Goal: Information Seeking & Learning: Learn about a topic

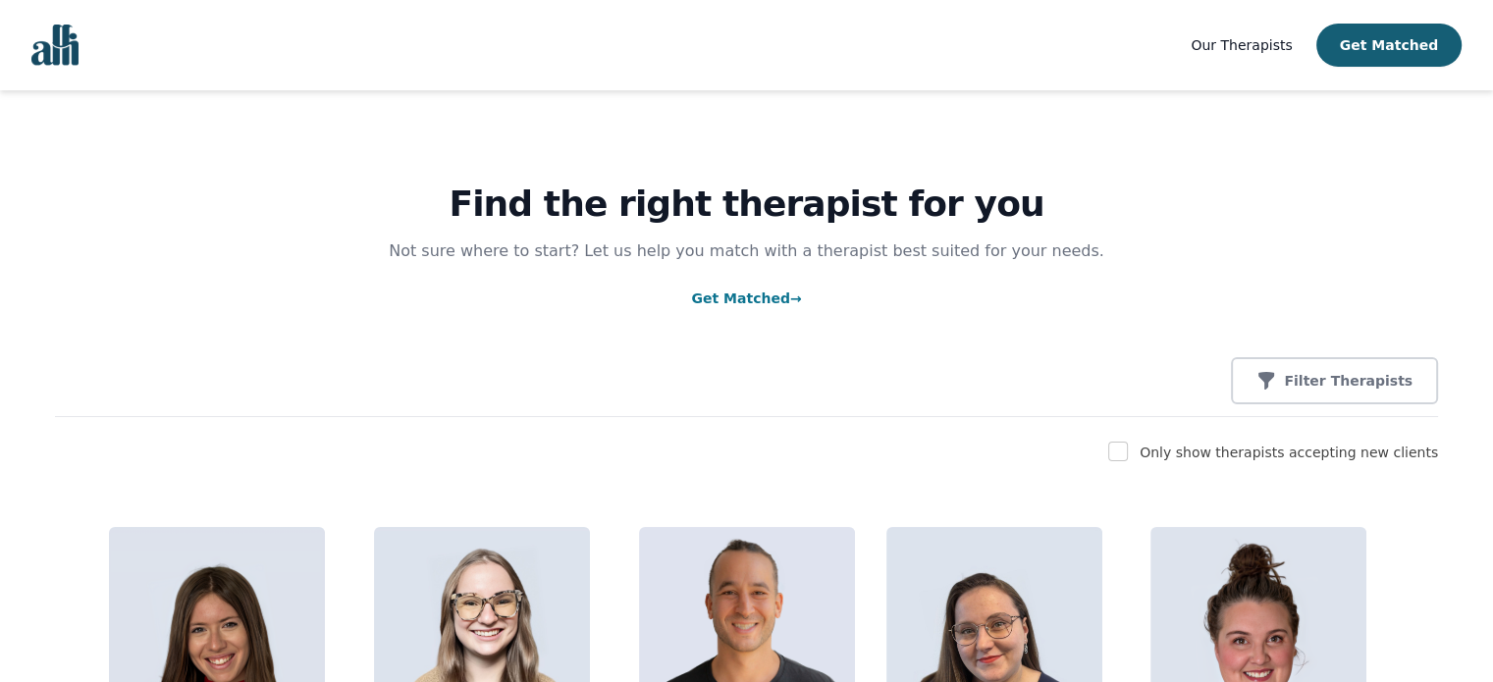
scroll to position [98, 0]
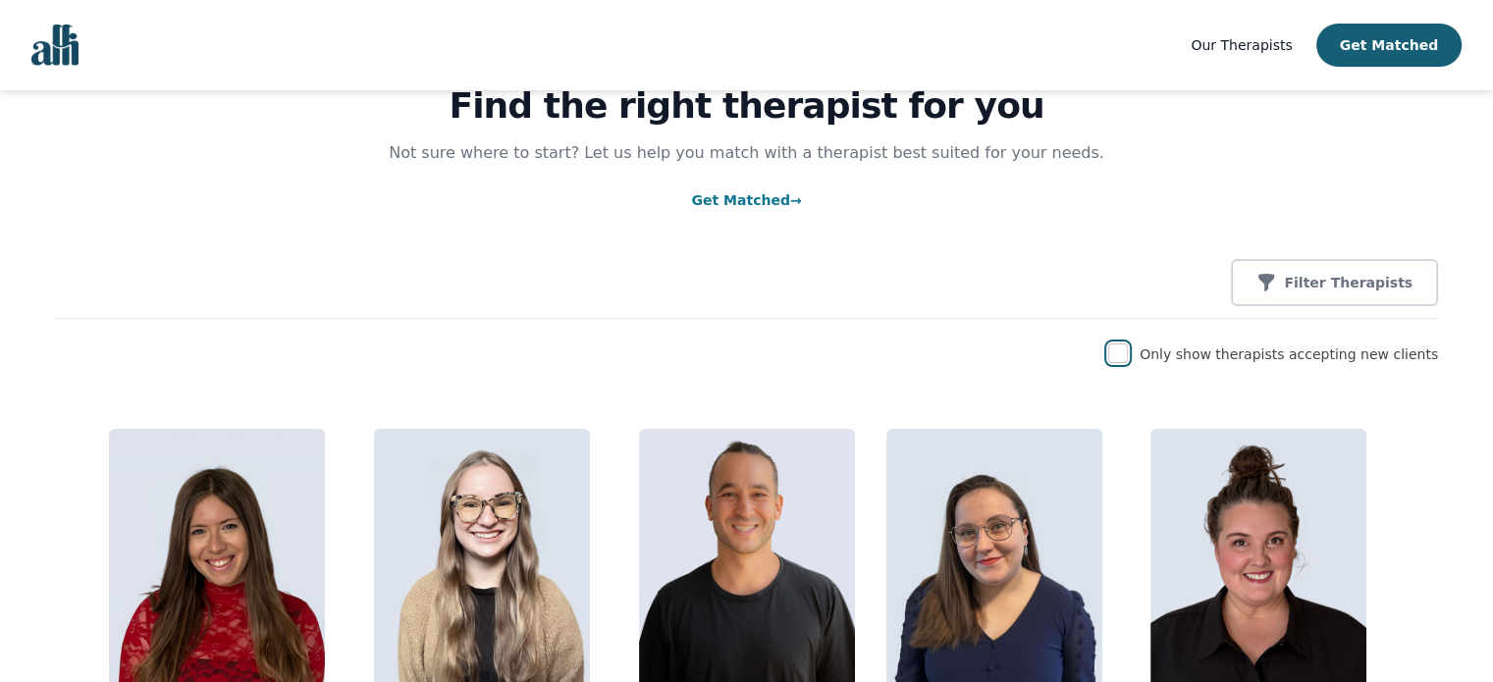
click at [1128, 350] on input "checkbox" at bounding box center [1118, 354] width 20 height 20
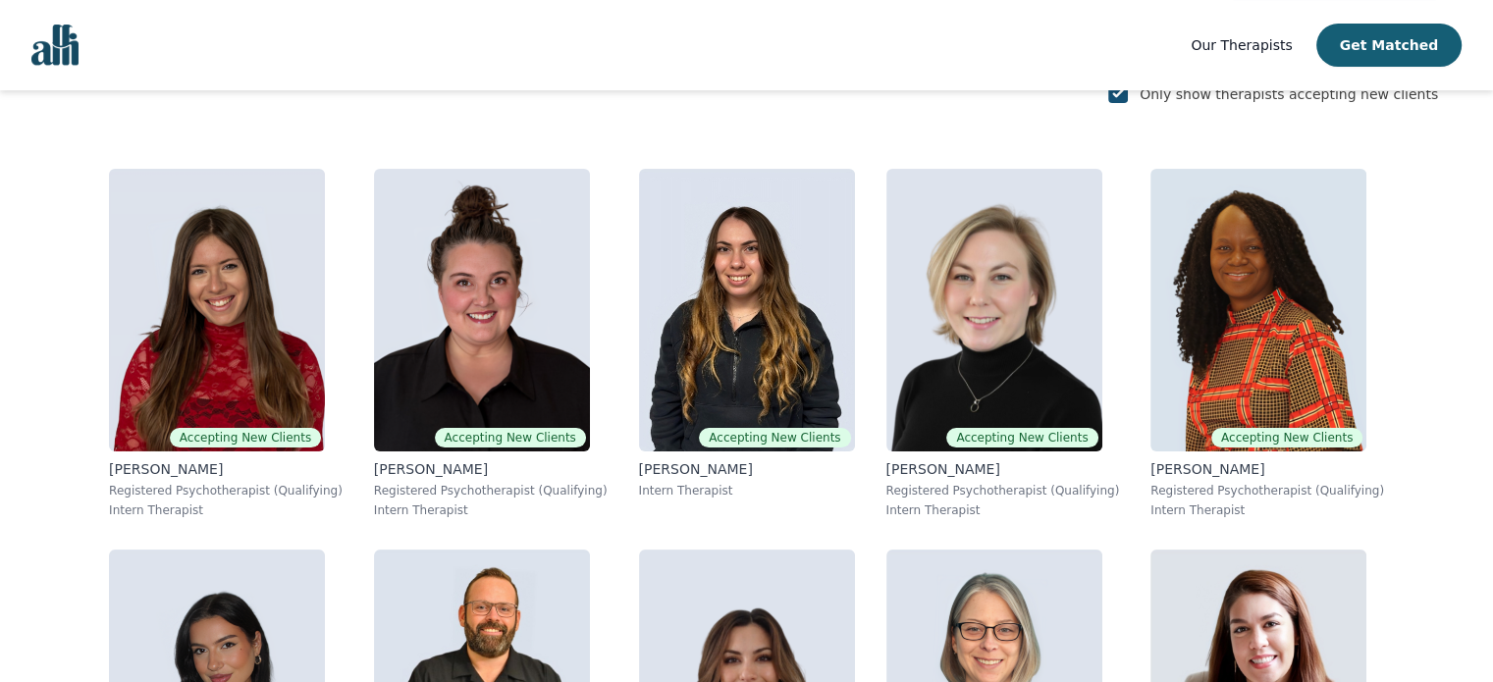
scroll to position [0, 0]
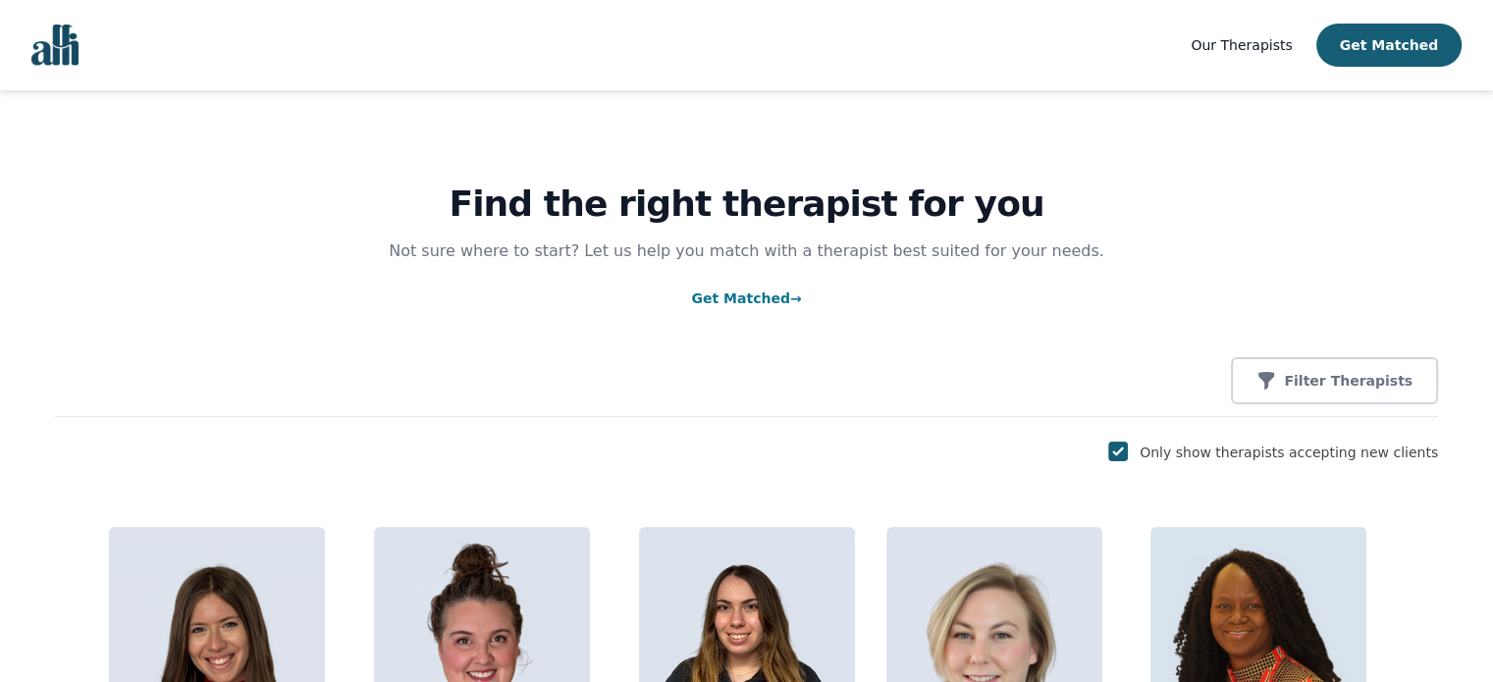
click at [1158, 454] on div "Only show therapists accepting new clients" at bounding box center [746, 453] width 1383 height 24
click at [1128, 450] on input "checkbox" at bounding box center [1118, 452] width 20 height 20
checkbox input "false"
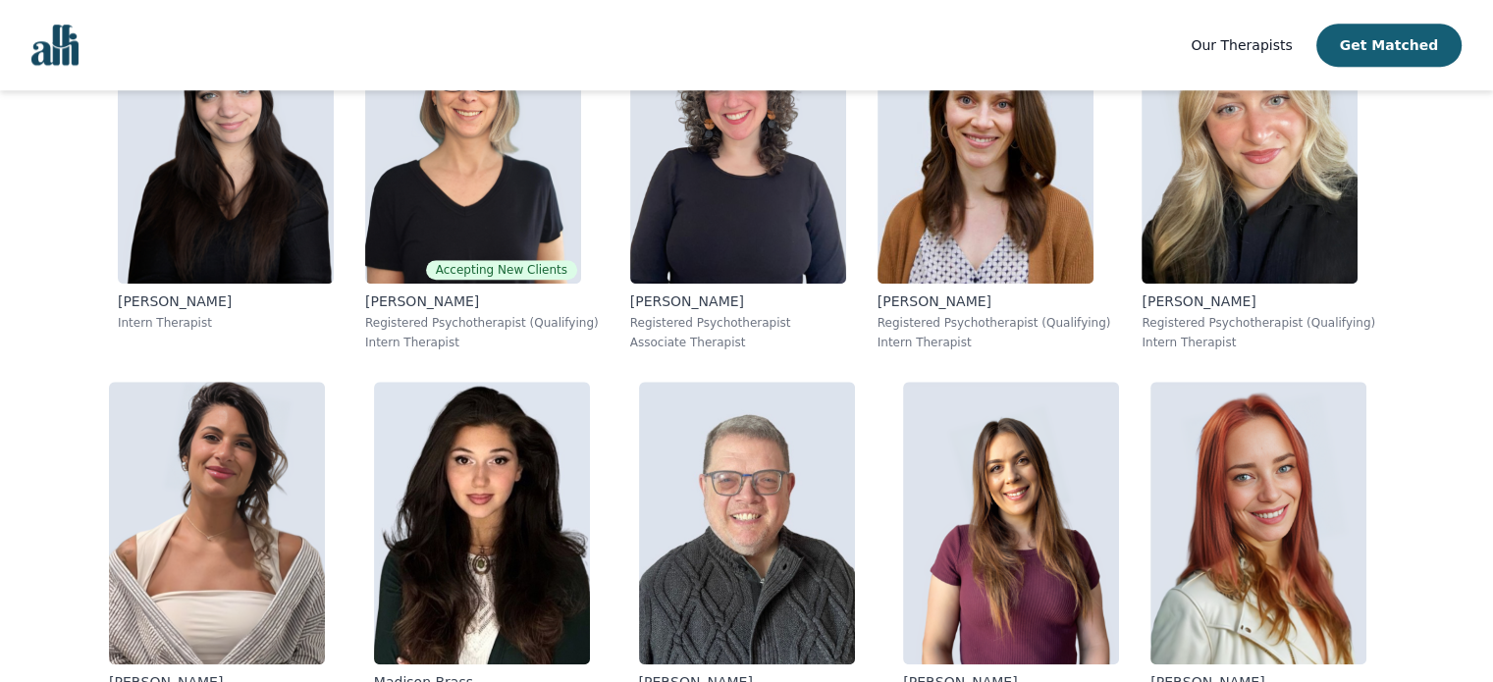
scroll to position [1767, 0]
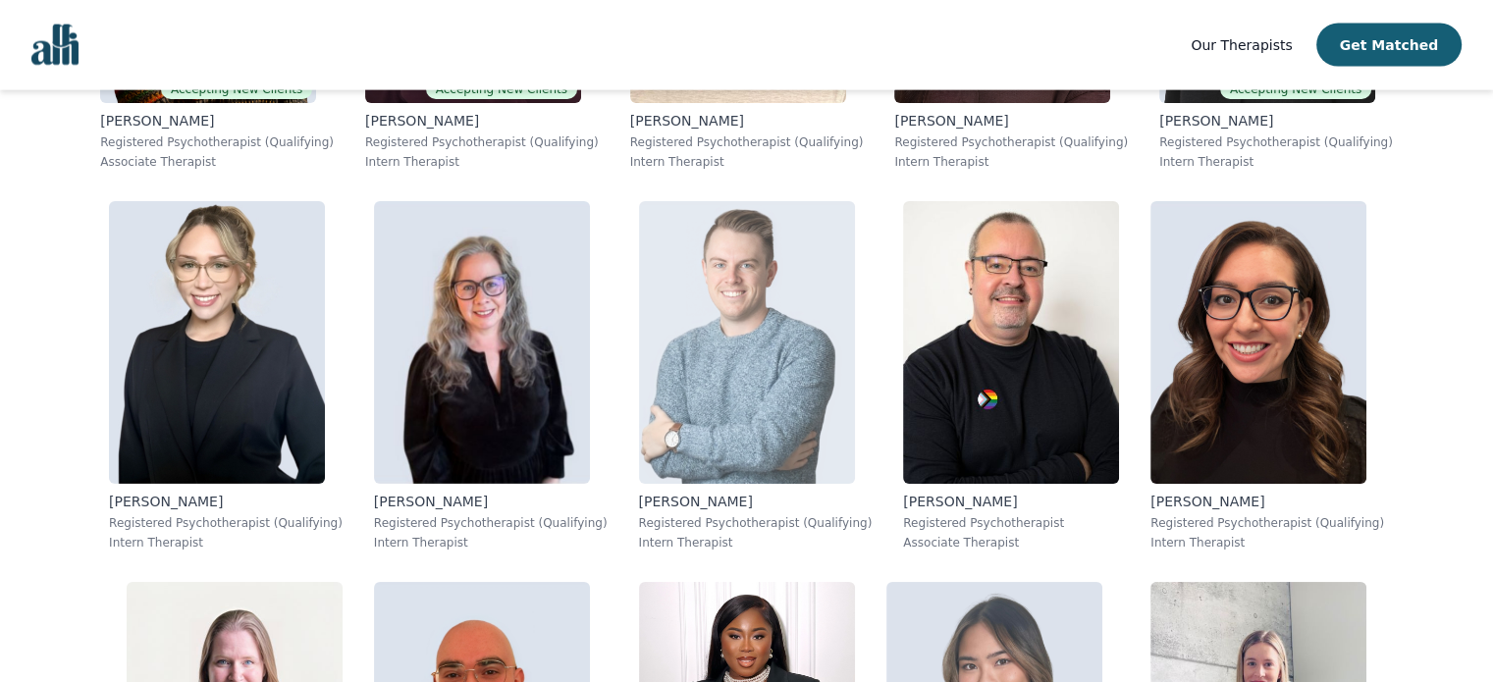
click at [750, 381] on img at bounding box center [747, 342] width 216 height 283
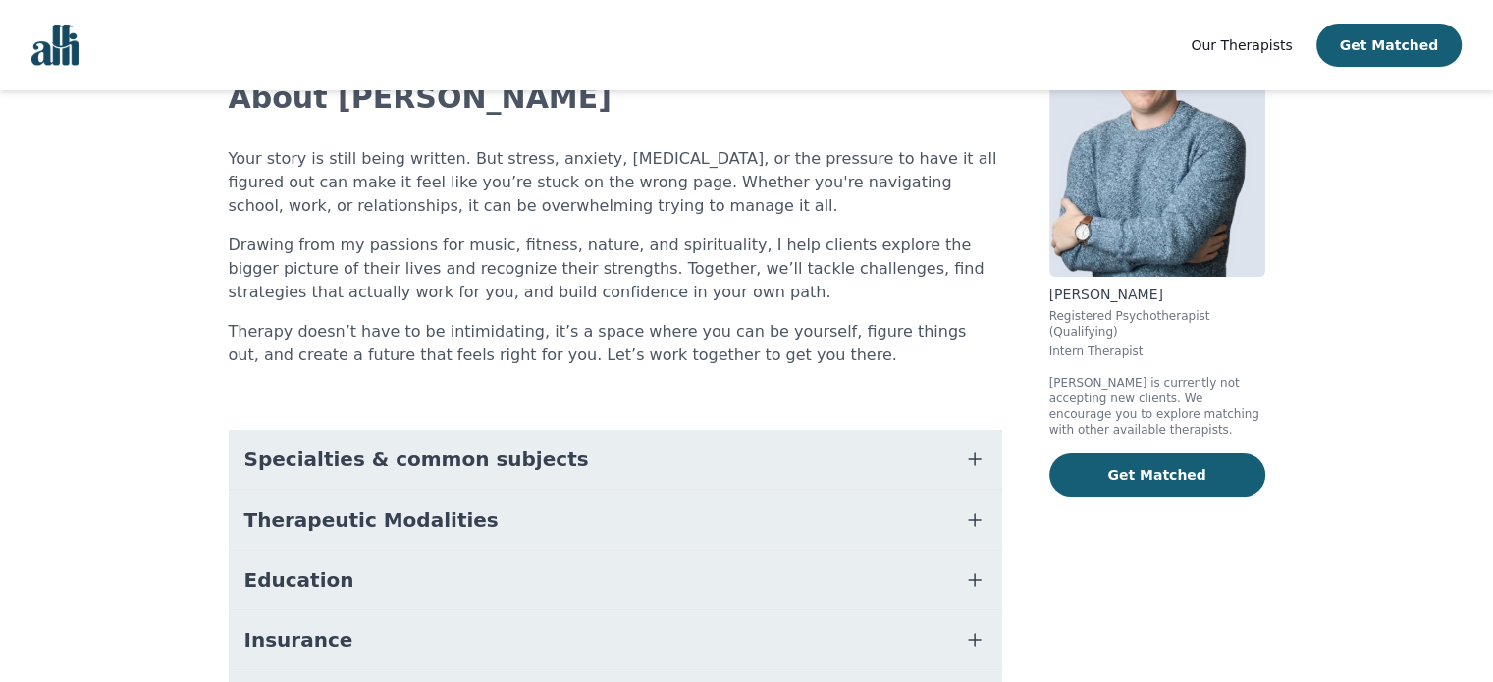
scroll to position [343, 0]
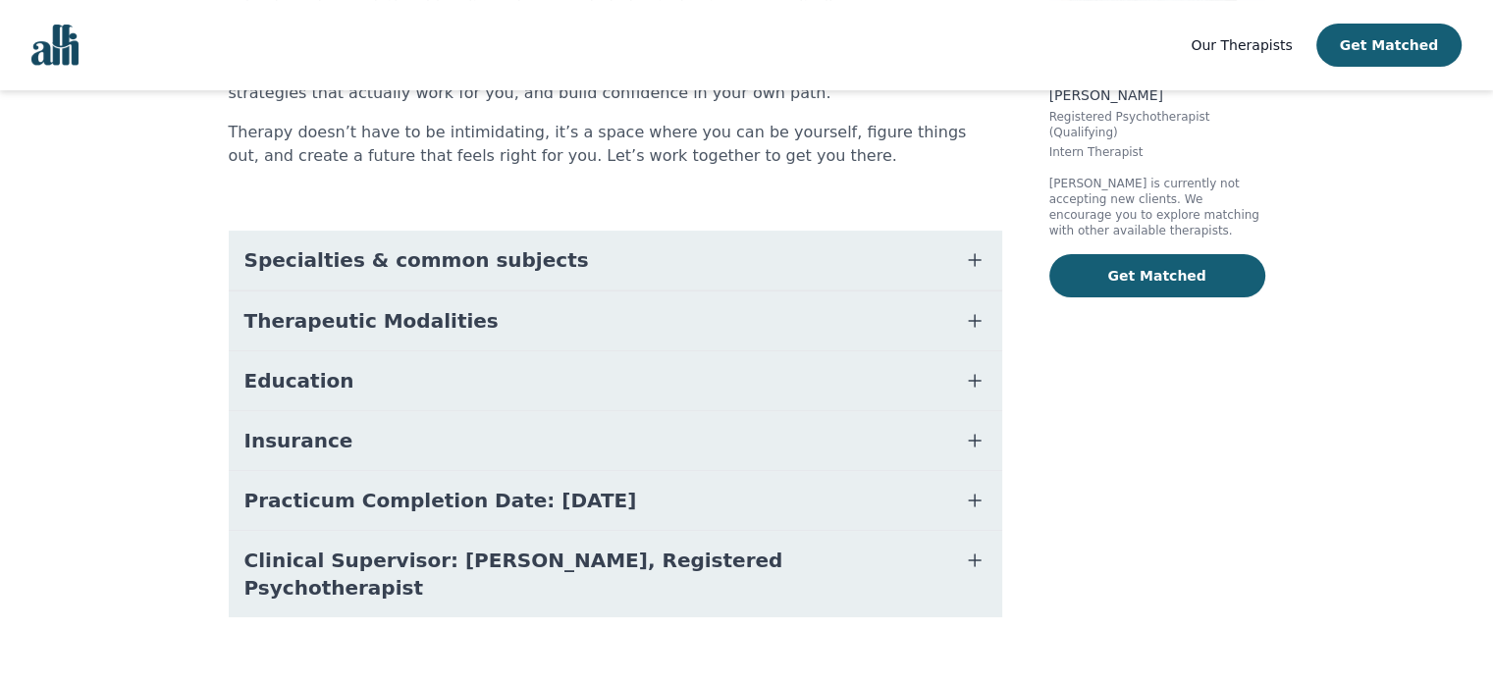
click at [539, 494] on span "Practicum Completion Date: [DATE]" at bounding box center [440, 500] width 393 height 27
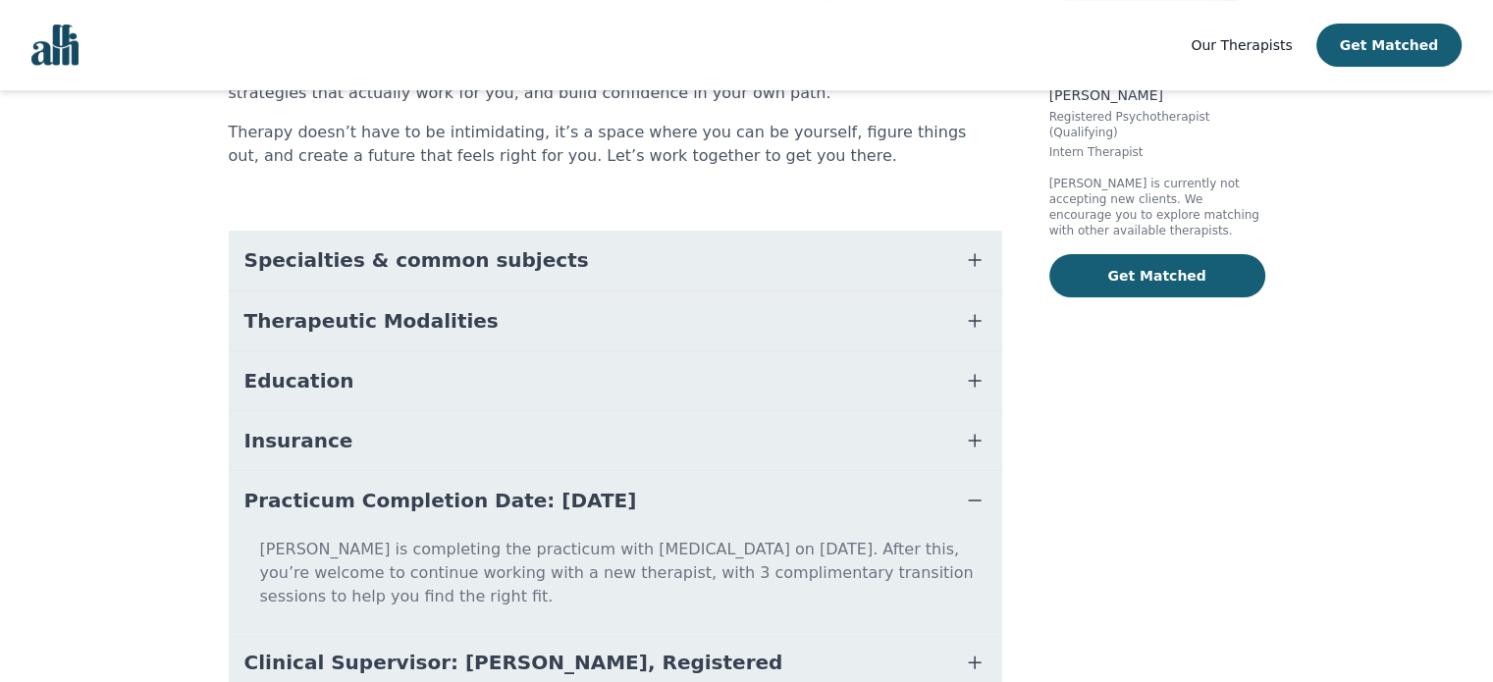
scroll to position [421, 0]
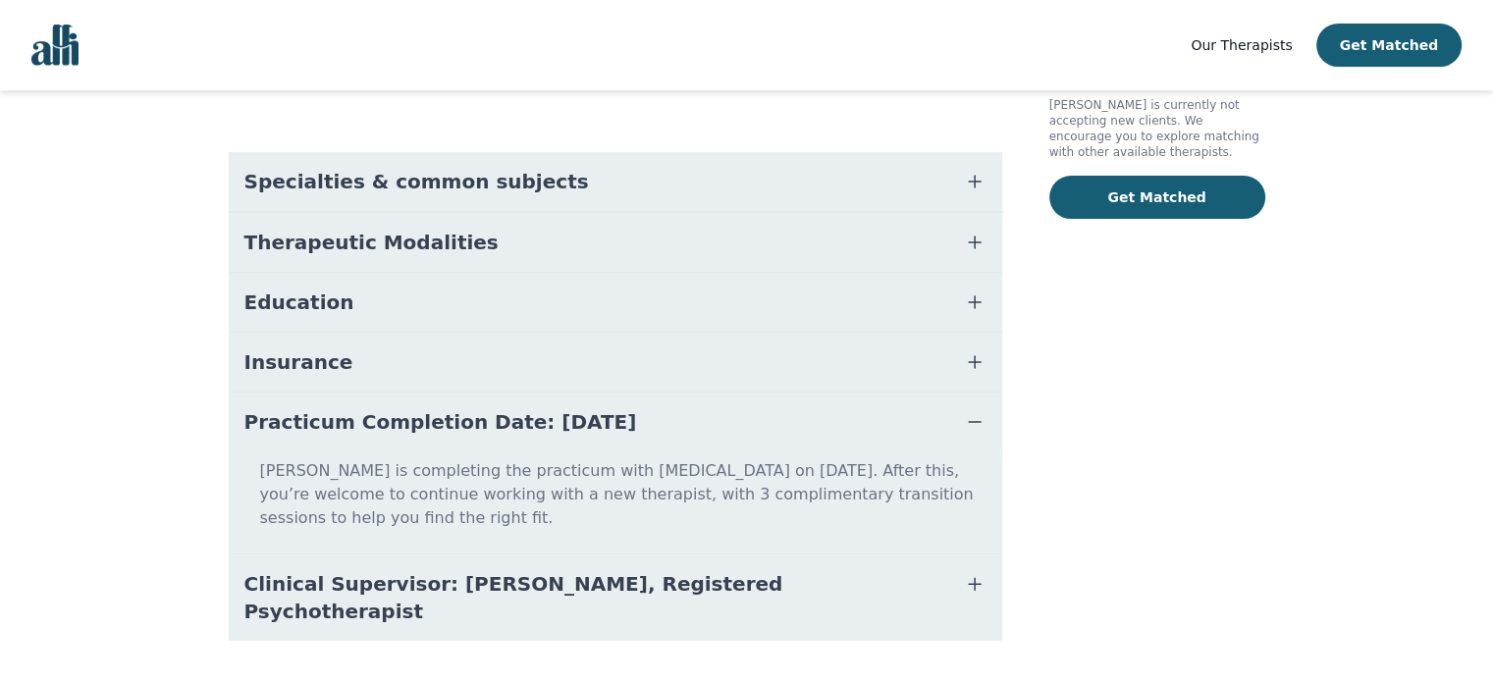
click at [617, 570] on span "Clinical Supervisor: [PERSON_NAME], Registered Psychotherapist" at bounding box center [591, 597] width 695 height 55
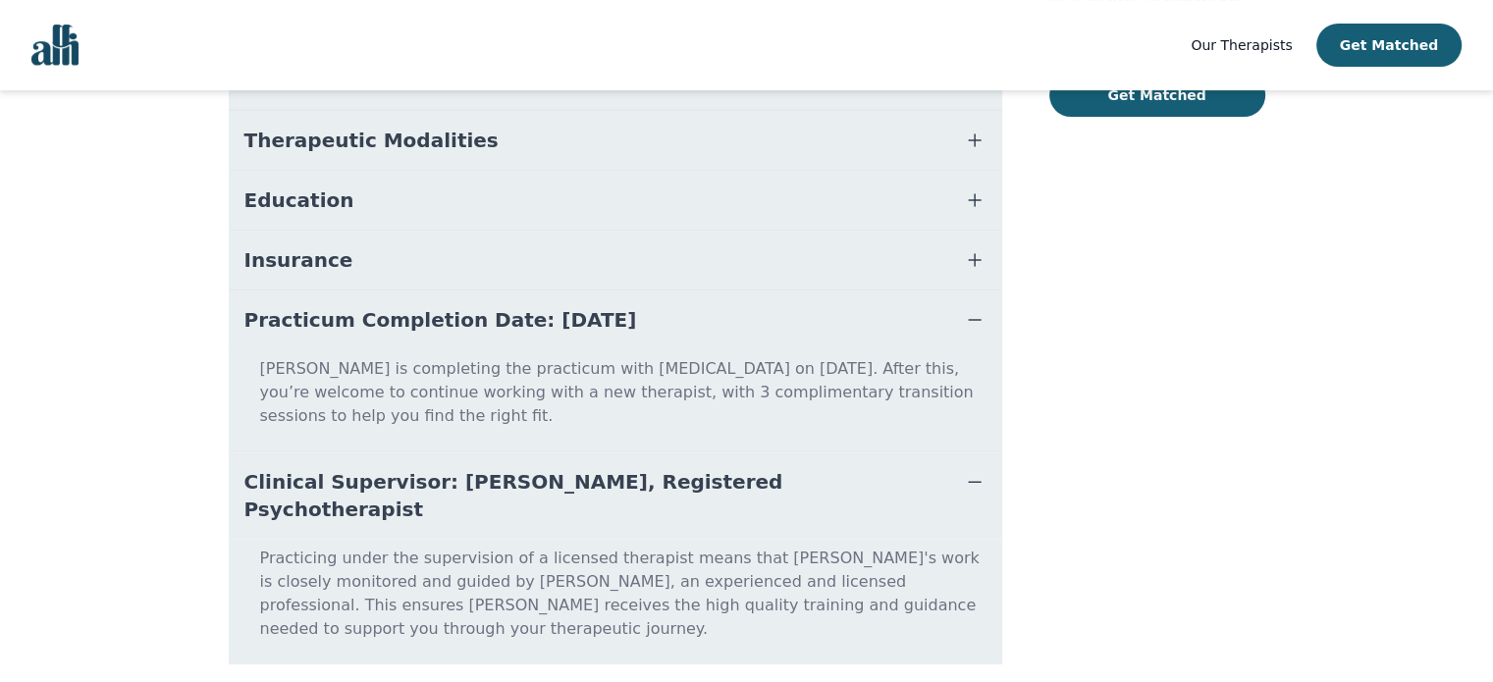
click at [624, 468] on span "Clinical Supervisor: [PERSON_NAME], Registered Psychotherapist" at bounding box center [591, 495] width 695 height 55
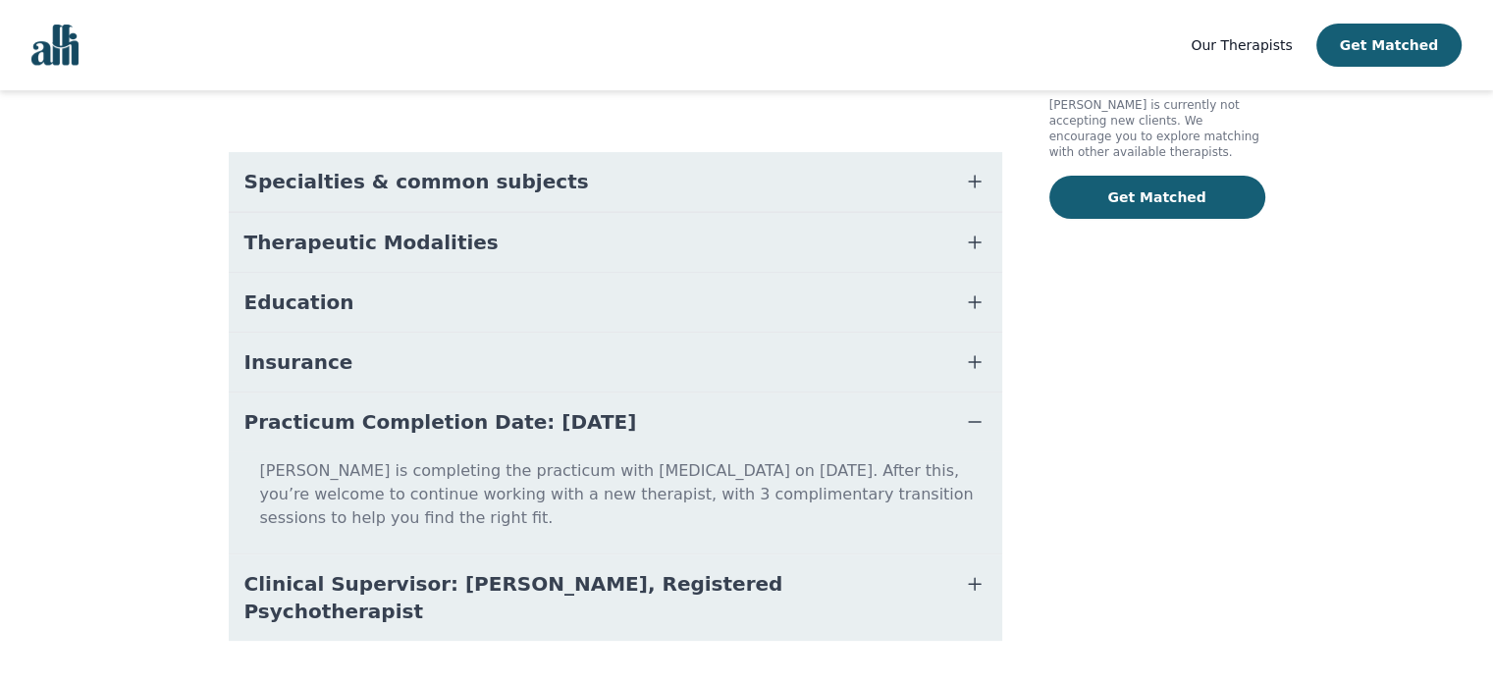
click at [573, 414] on span "Practicum Completion Date: [DATE]" at bounding box center [440, 421] width 393 height 27
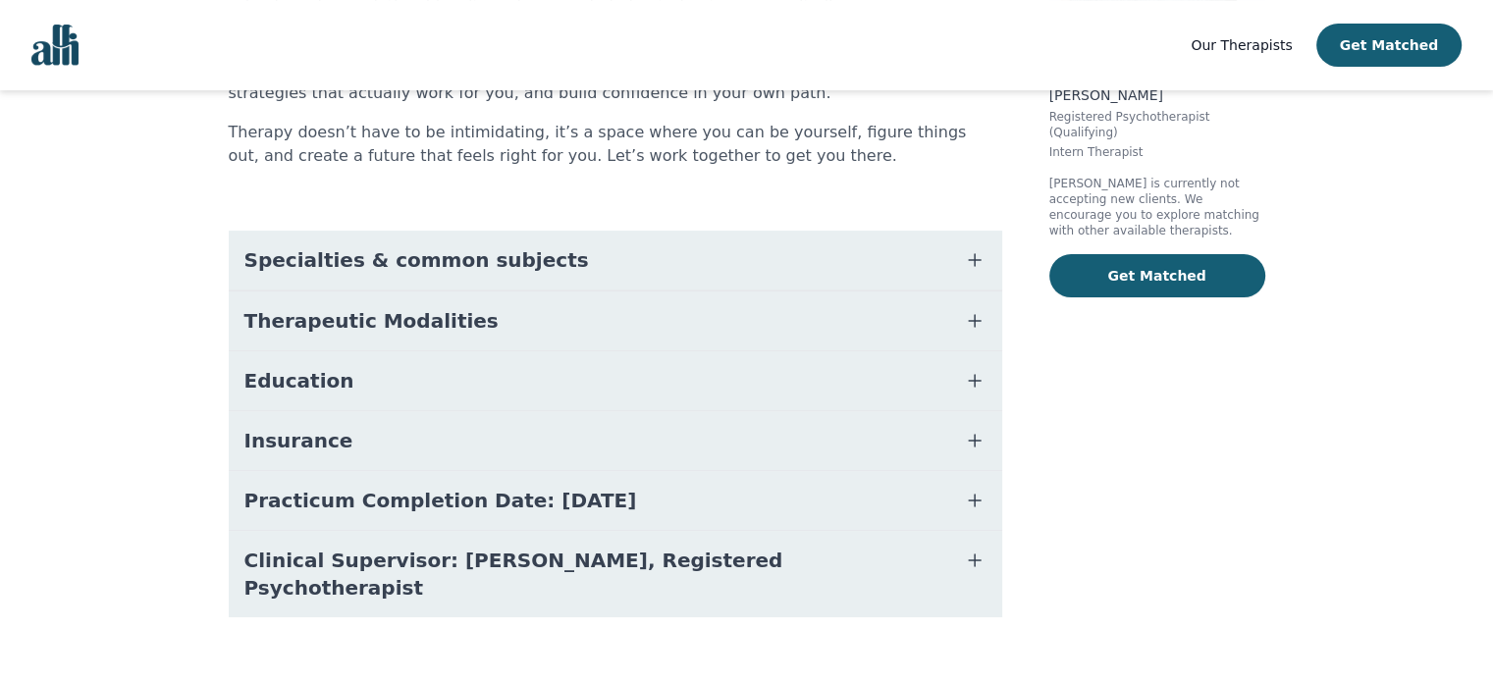
click at [426, 417] on button "Insurance" at bounding box center [616, 440] width 774 height 59
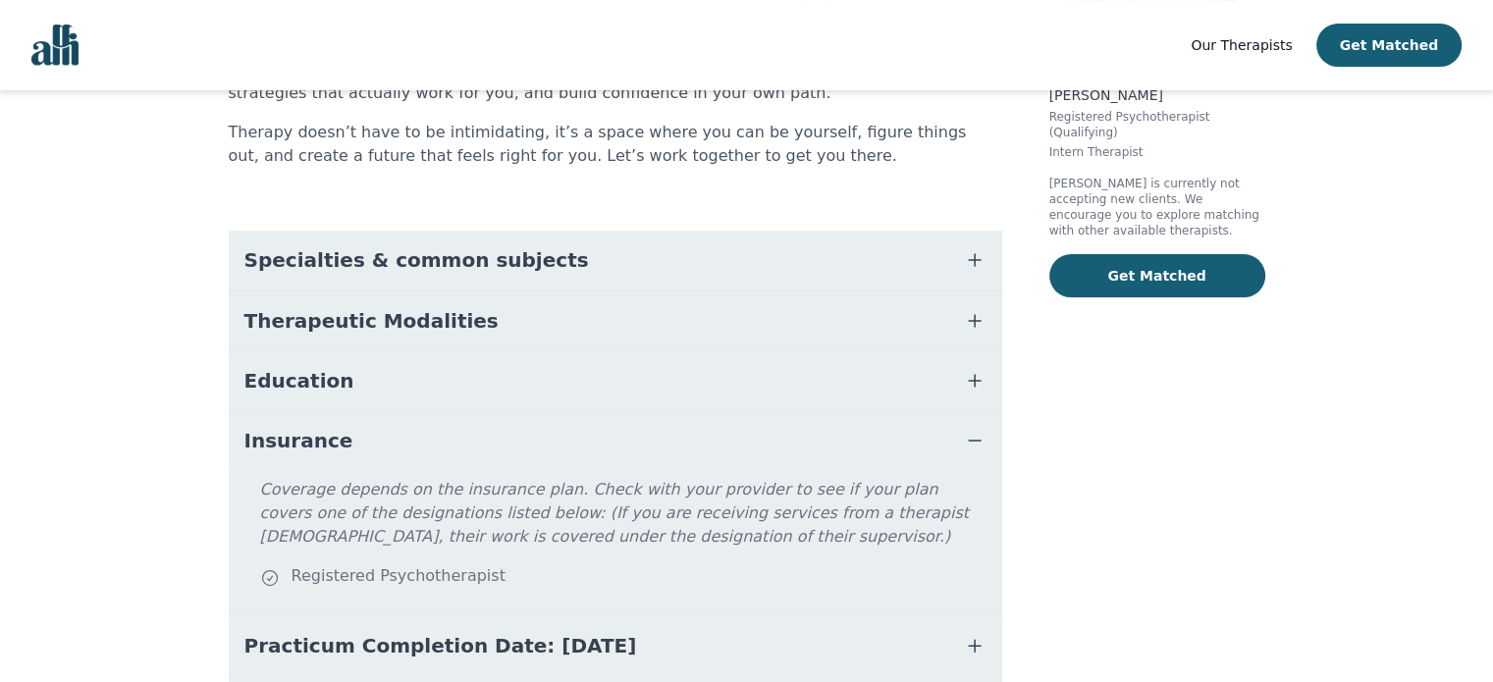
click at [426, 416] on button "Insurance" at bounding box center [616, 440] width 774 height 59
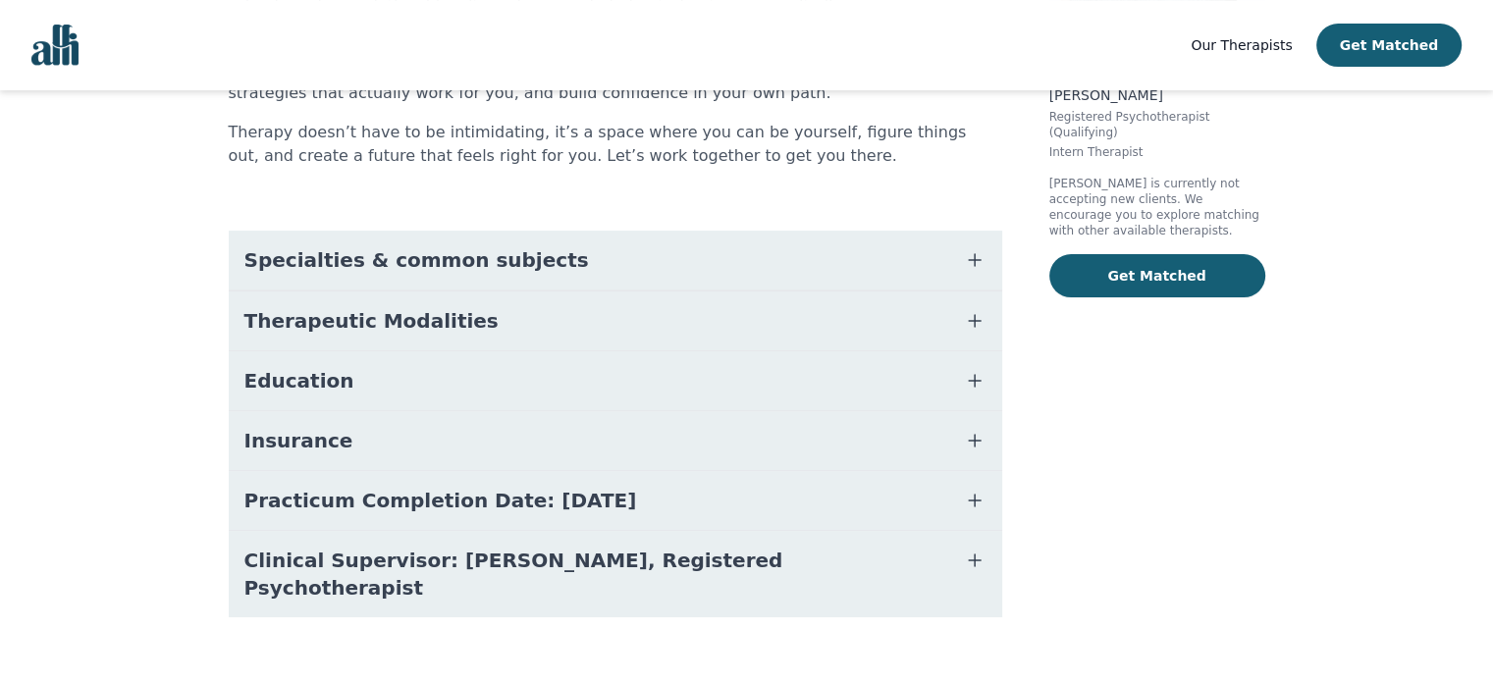
click at [437, 392] on button "Education" at bounding box center [616, 380] width 774 height 59
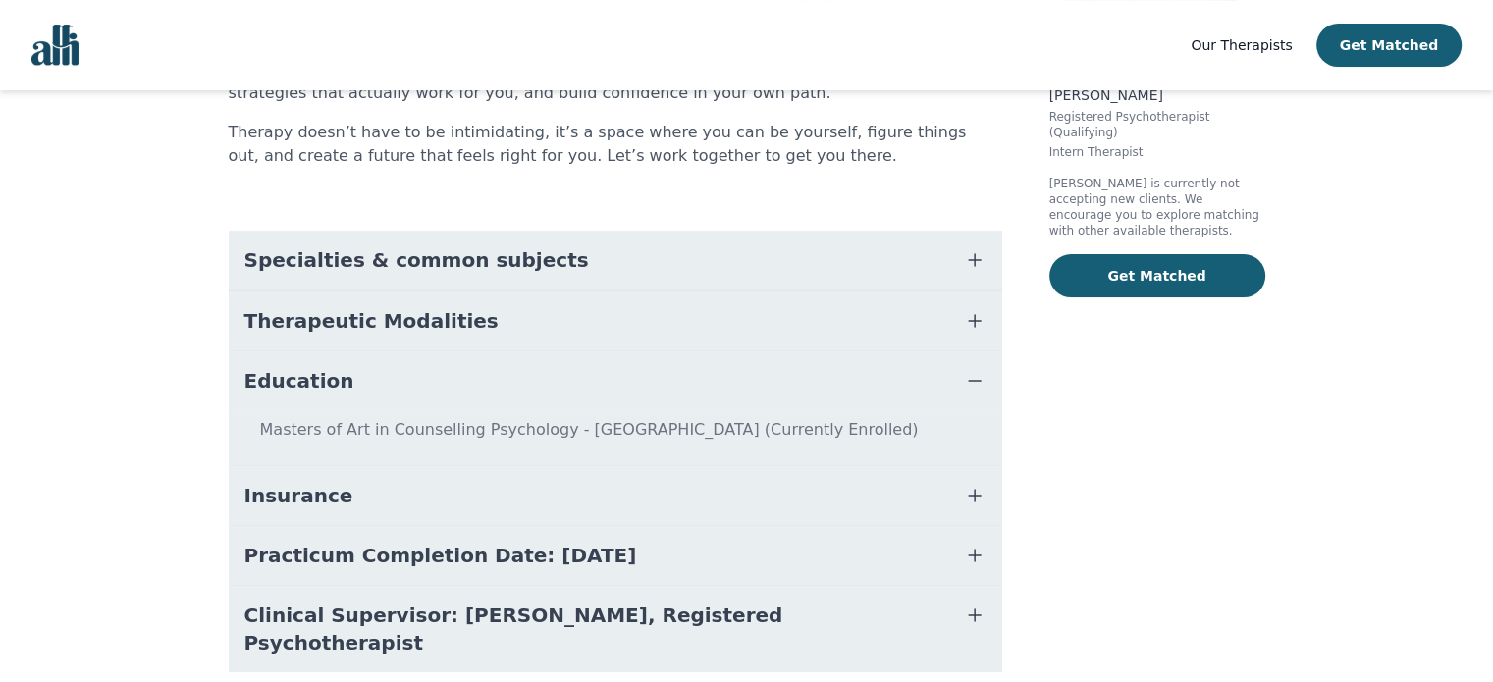
click at [437, 392] on button "Education" at bounding box center [616, 380] width 774 height 59
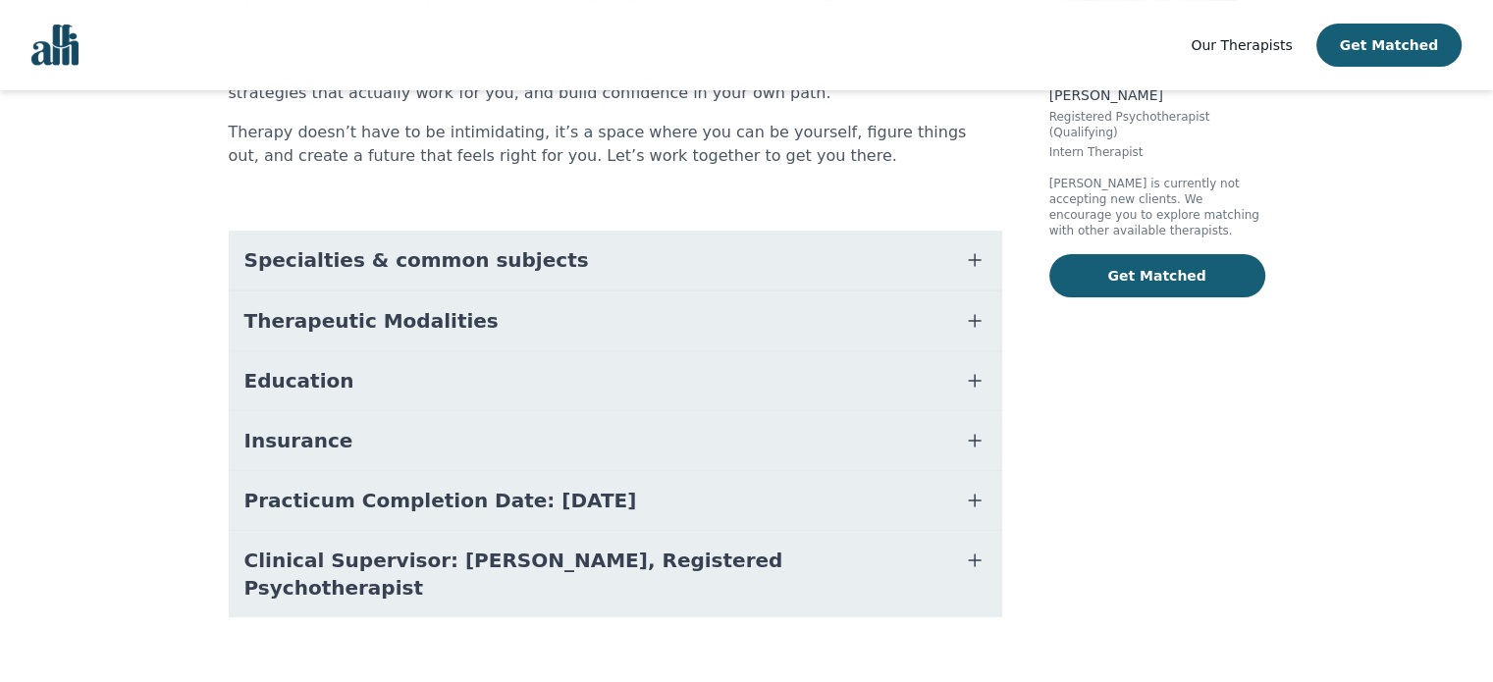
click at [464, 335] on button "Therapeutic Modalities" at bounding box center [616, 321] width 774 height 59
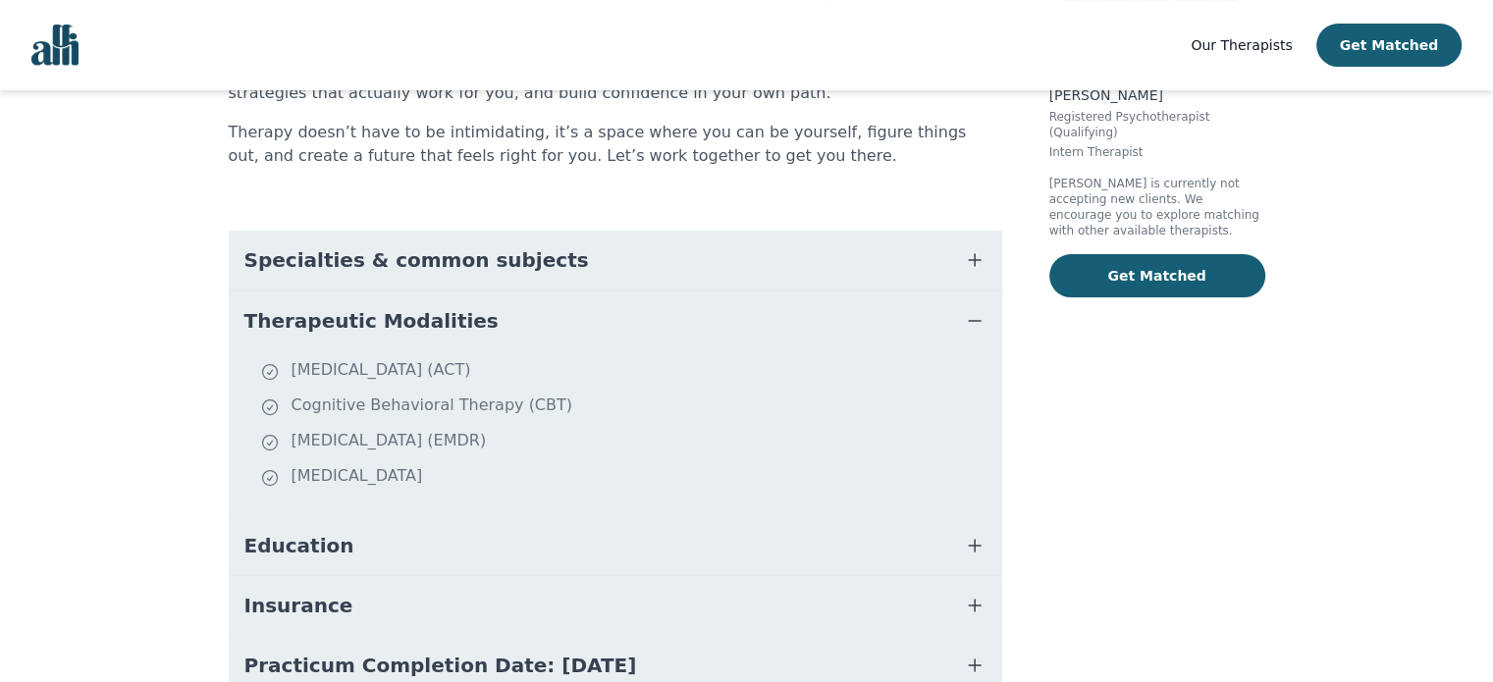
click at [464, 335] on button "Therapeutic Modalities" at bounding box center [616, 321] width 774 height 59
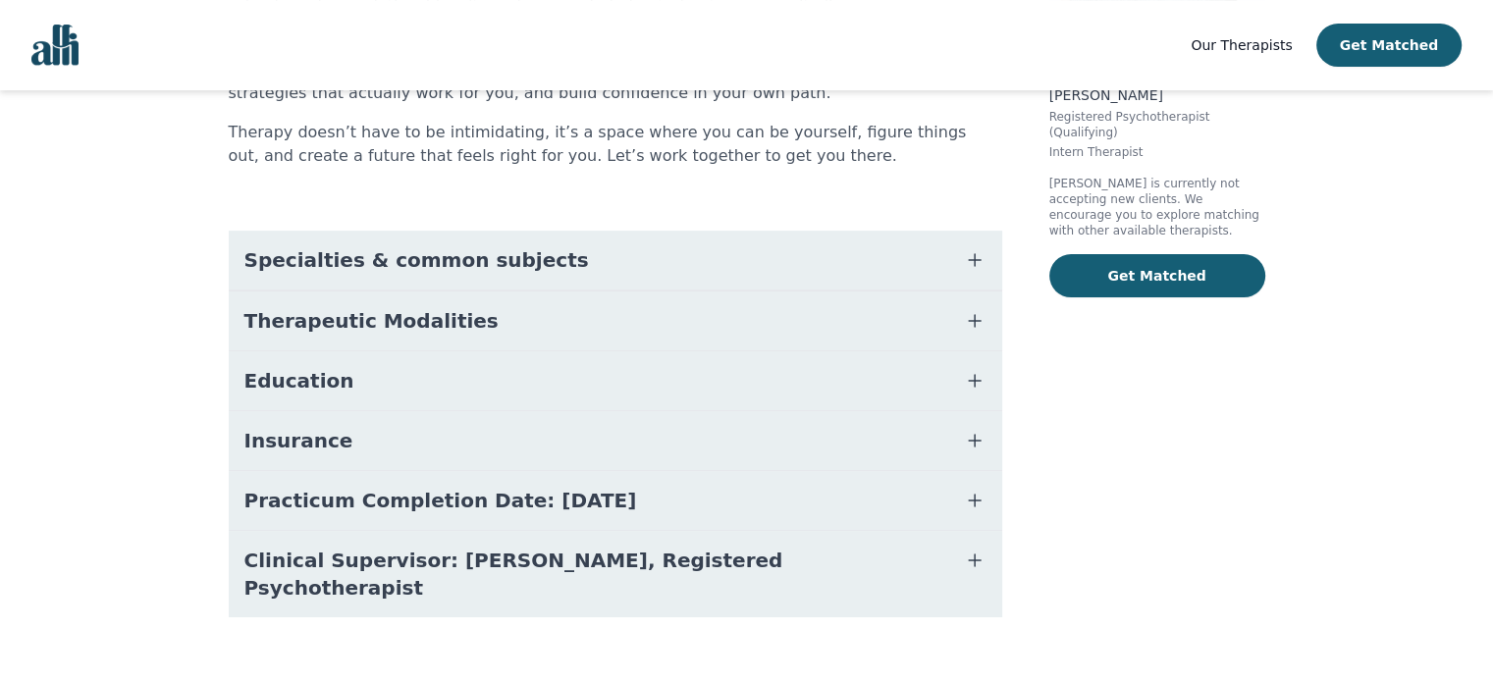
click at [481, 278] on button "Specialties & common subjects" at bounding box center [616, 260] width 774 height 59
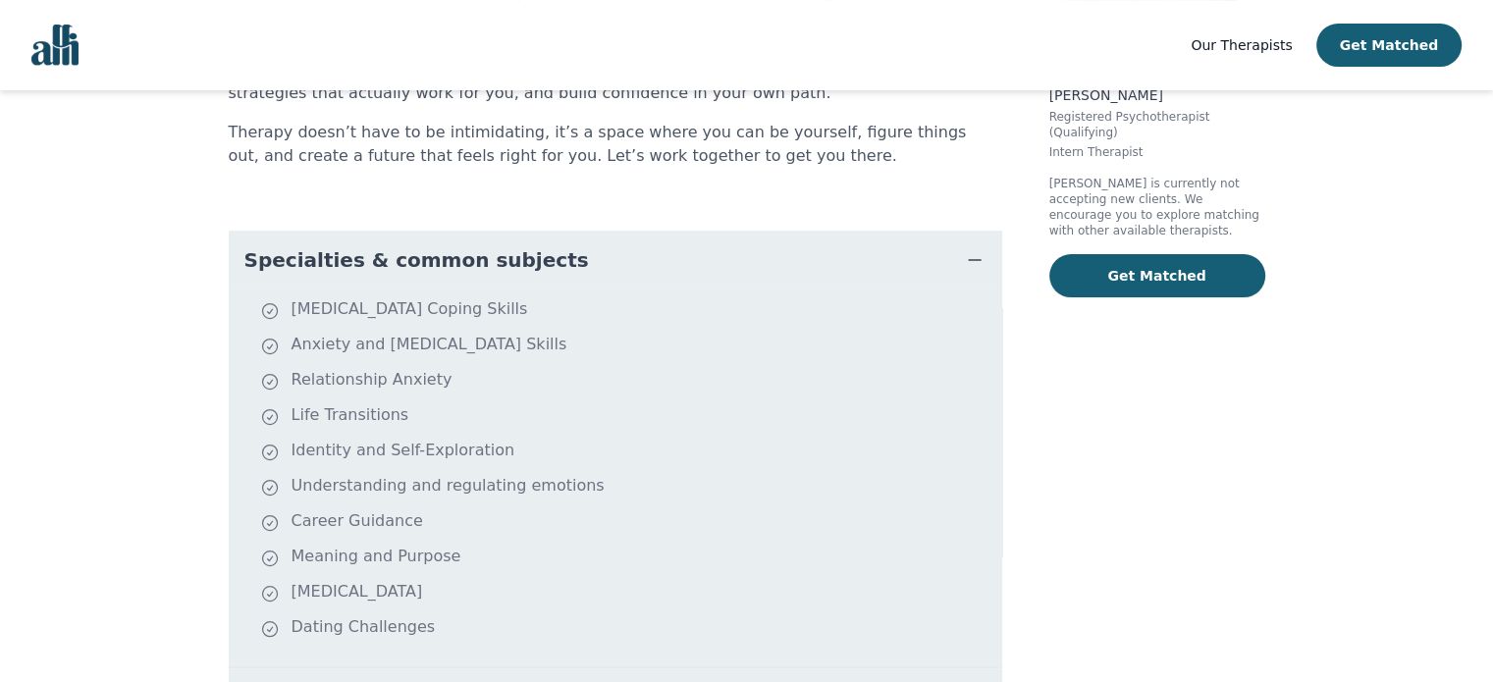
click at [481, 278] on button "Specialties & common subjects" at bounding box center [616, 260] width 774 height 59
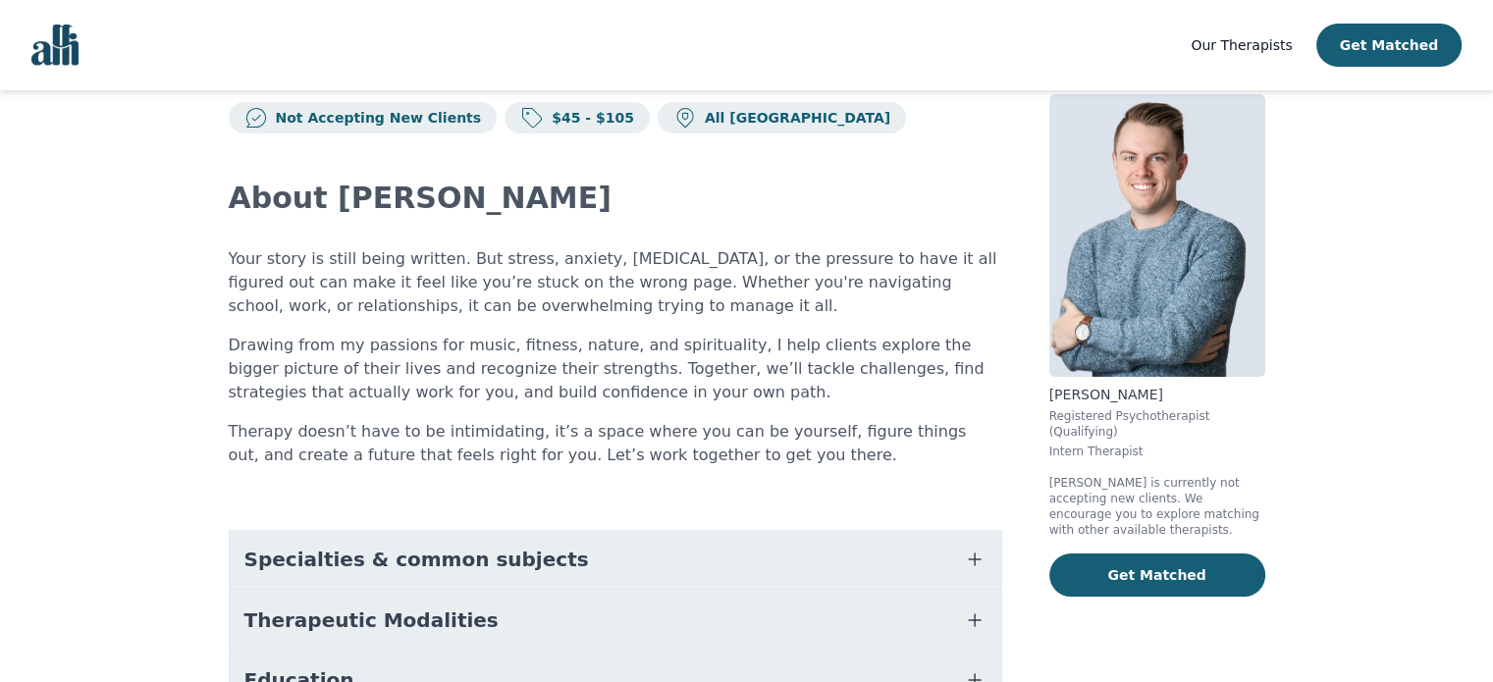
scroll to position [0, 0]
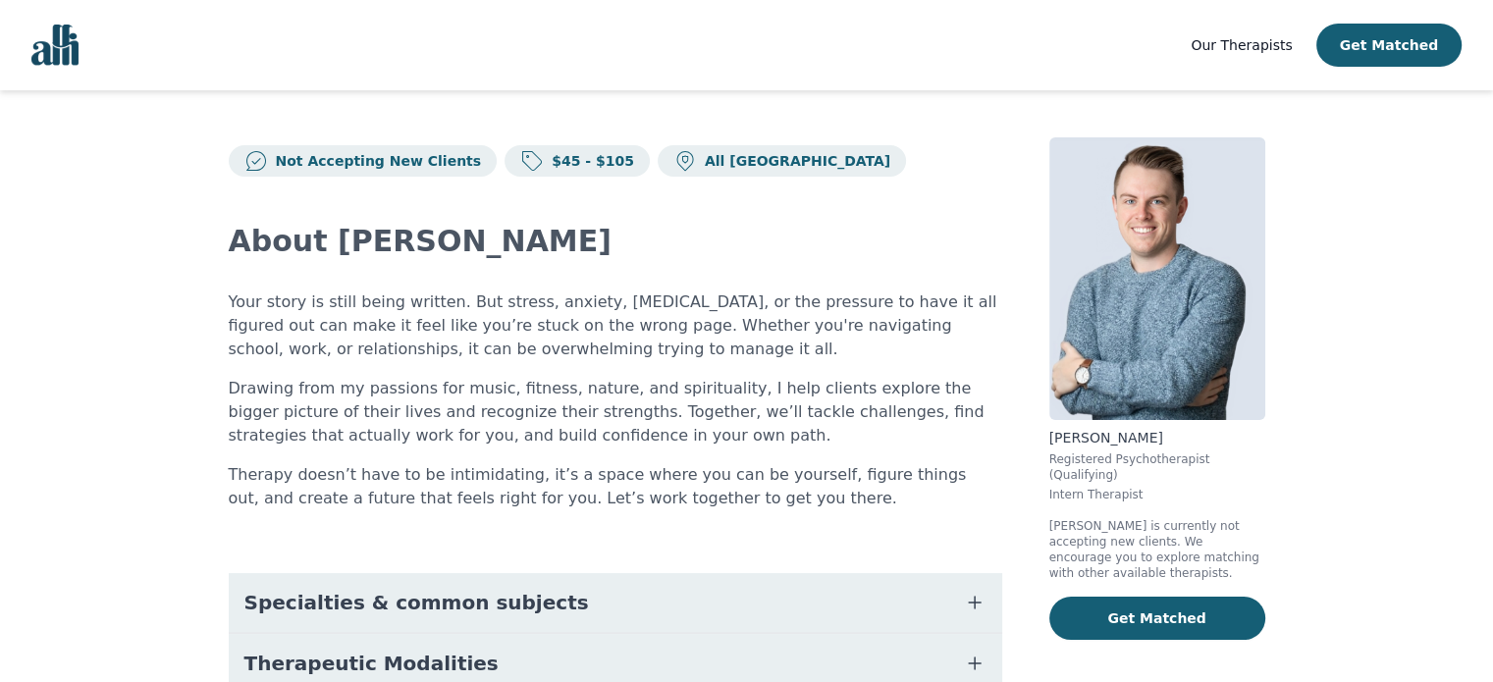
click at [1265, 44] on span "Our Therapists" at bounding box center [1241, 45] width 101 height 16
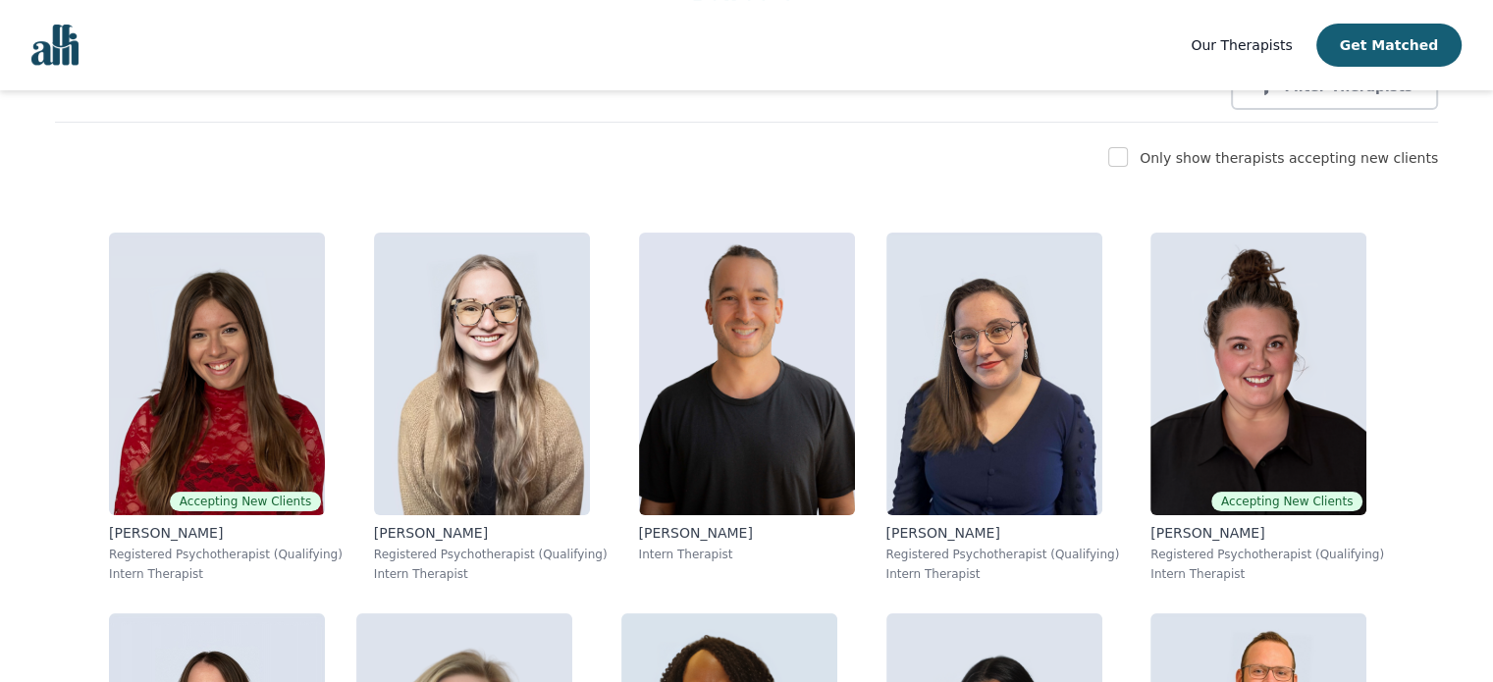
scroll to position [295, 0]
click at [1268, 146] on div "Only show therapists accepting new clients" at bounding box center [1289, 158] width 298 height 24
click at [1186, 156] on label "Only show therapists accepting new clients" at bounding box center [1289, 158] width 298 height 16
click at [1129, 156] on div "Only show therapists accepting new clients" at bounding box center [746, 158] width 1383 height 24
click at [1128, 158] on input "checkbox" at bounding box center [1118, 157] width 20 height 20
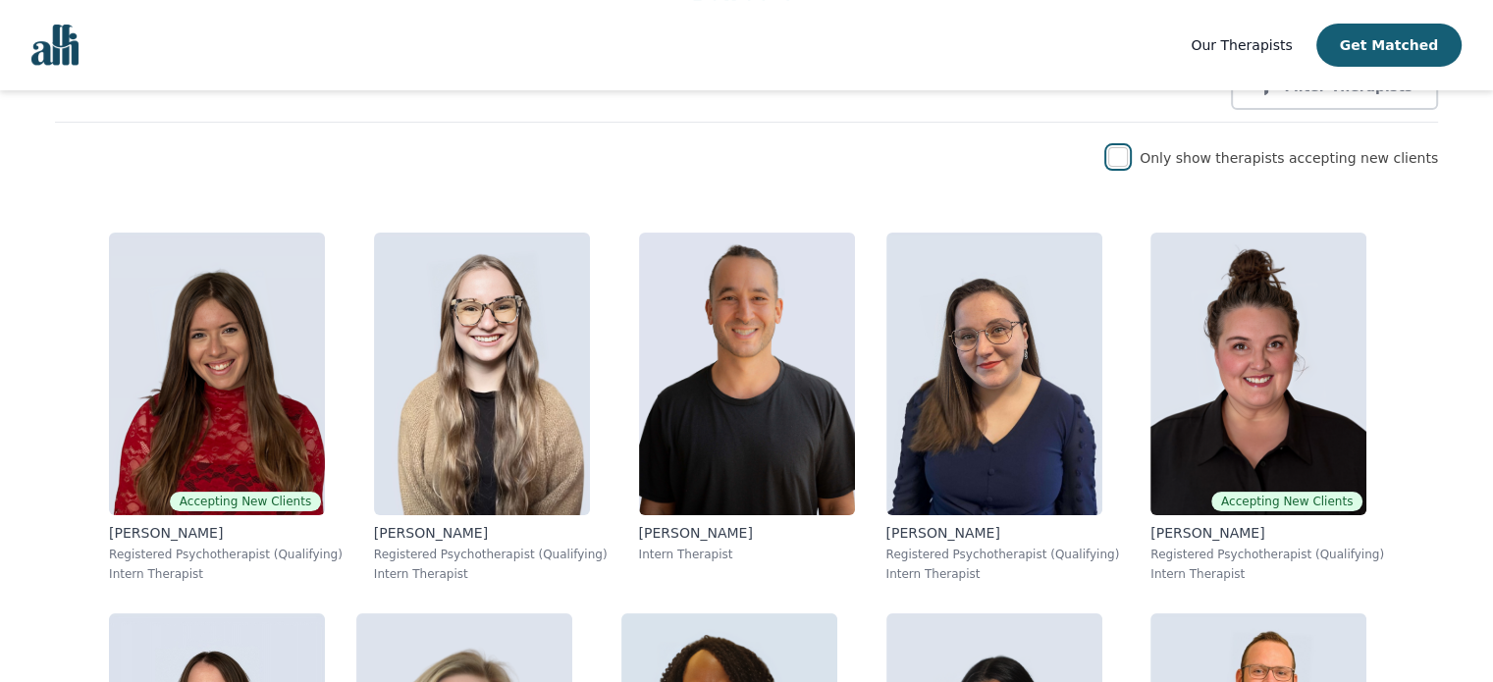
checkbox input "true"
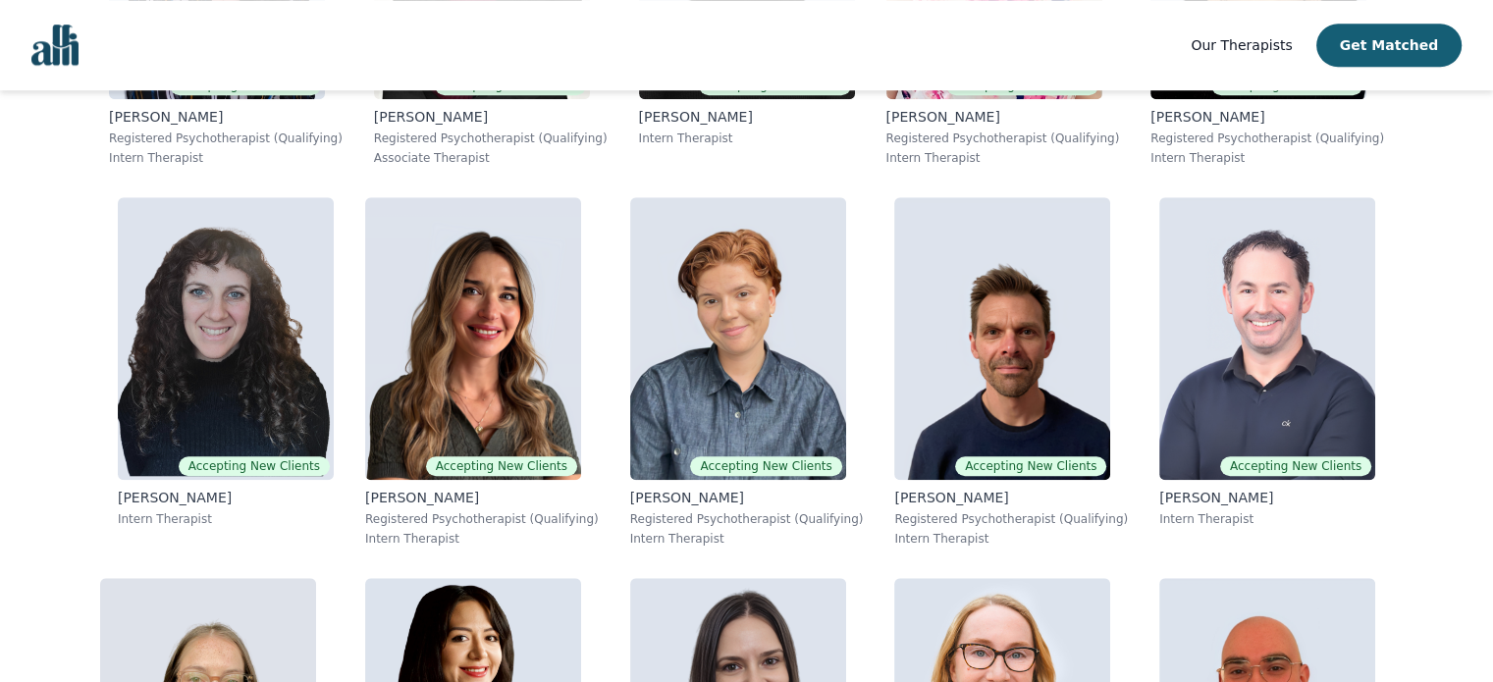
scroll to position [1571, 0]
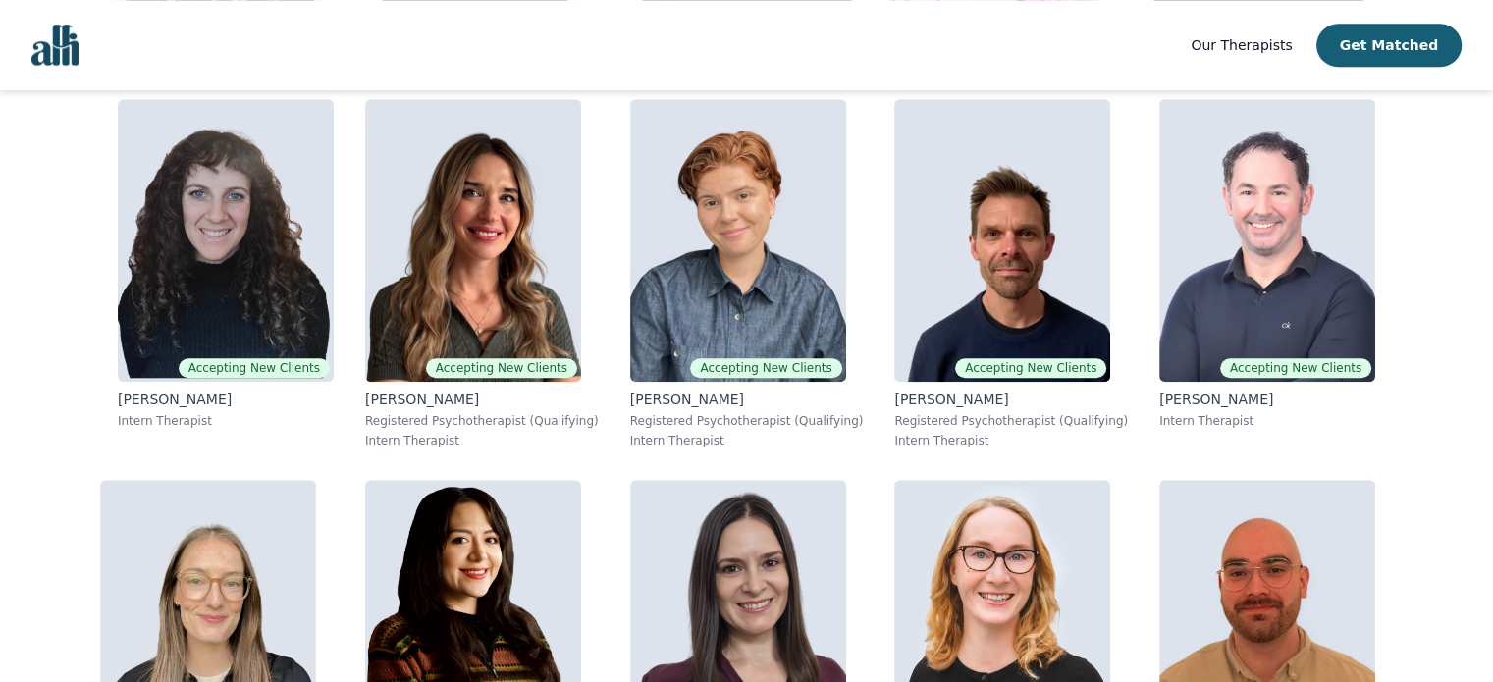
click at [1033, 172] on img at bounding box center [1002, 240] width 216 height 283
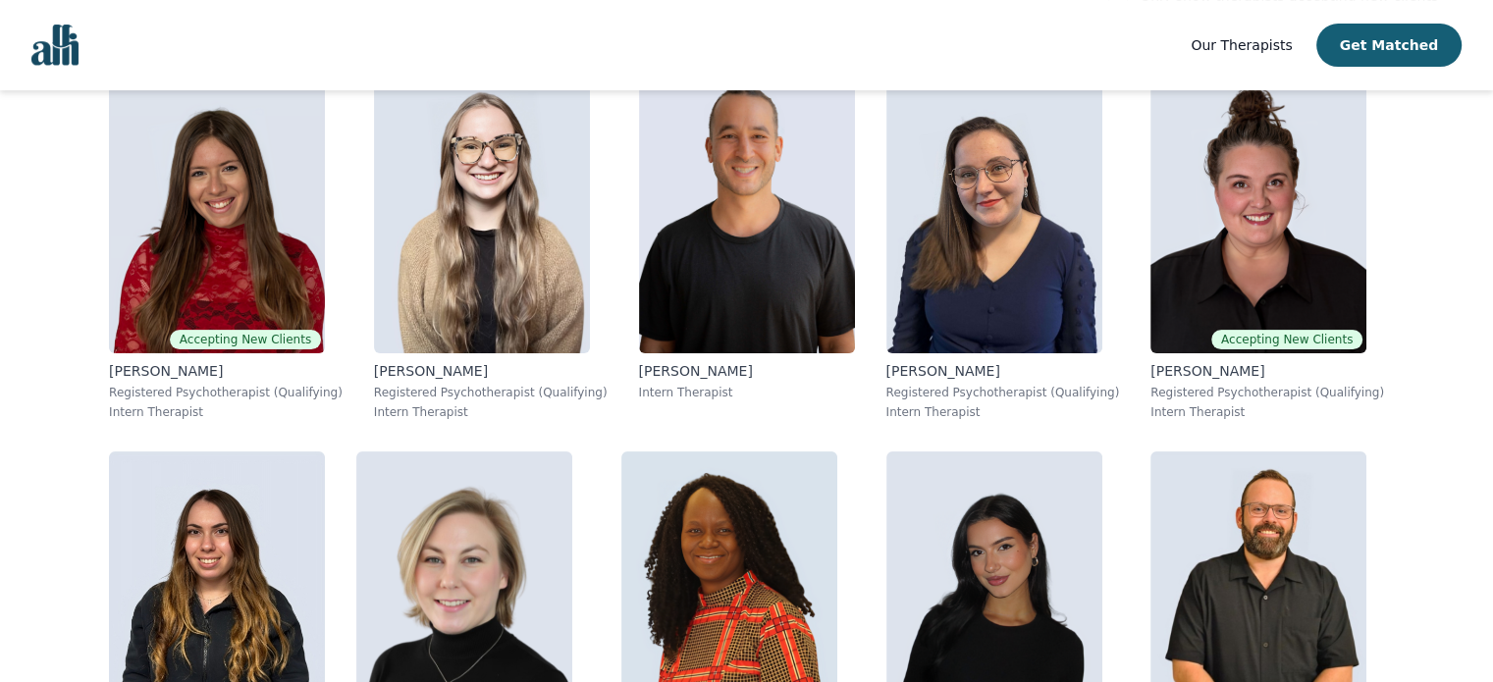
scroll to position [260, 0]
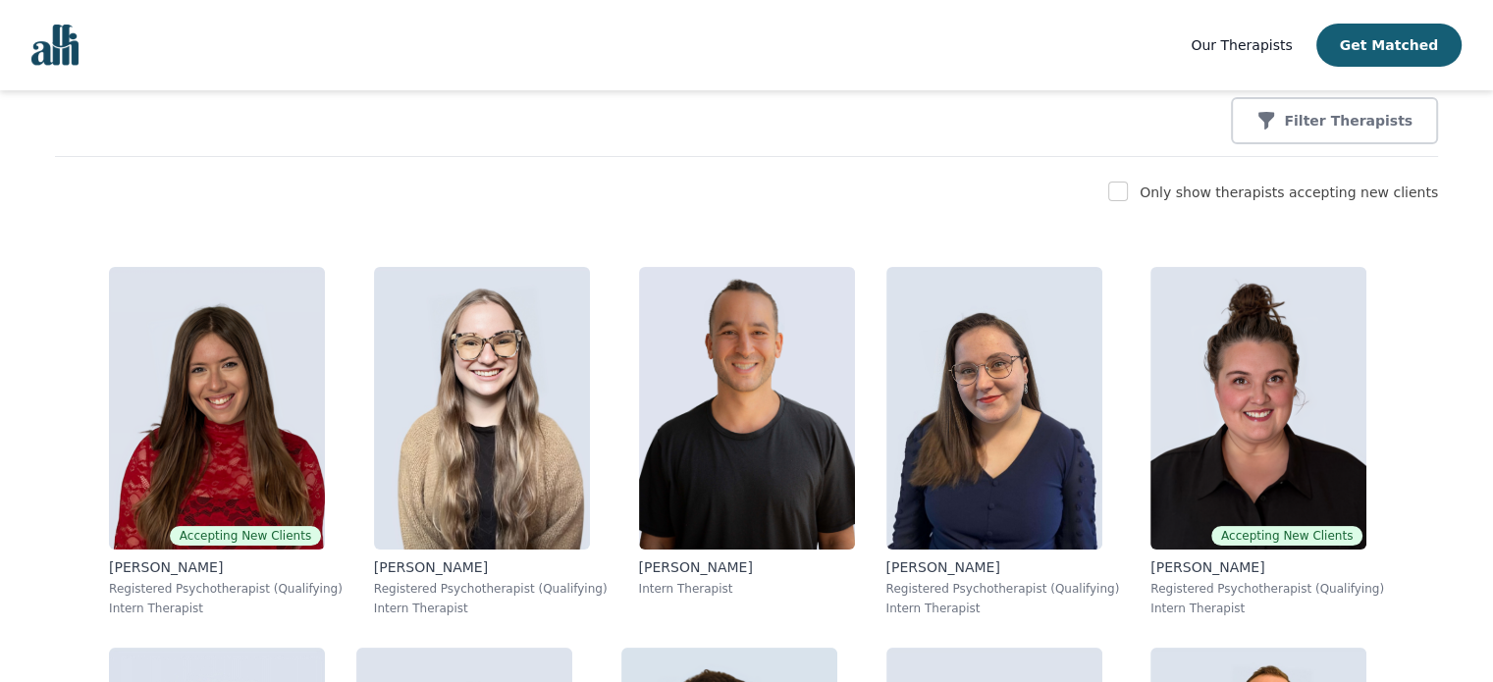
click at [1208, 198] on label "Only show therapists accepting new clients" at bounding box center [1289, 193] width 298 height 16
click at [1191, 195] on label "Only show therapists accepting new clients" at bounding box center [1289, 193] width 298 height 16
click at [1162, 192] on div "Only show therapists accepting new clients" at bounding box center [746, 193] width 1383 height 24
click at [1128, 188] on input "checkbox" at bounding box center [1118, 192] width 20 height 20
checkbox input "true"
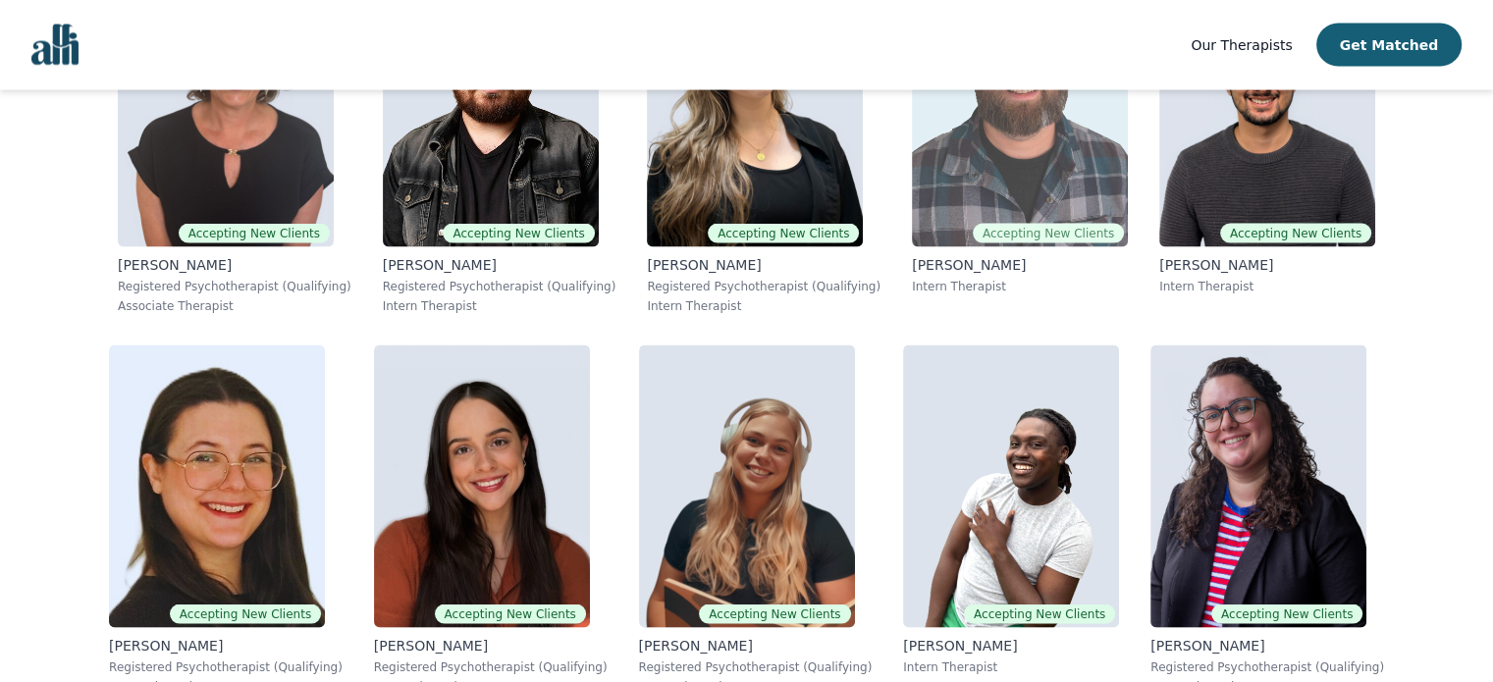
scroll to position [4187, 0]
